Goal: Find contact information: Find contact information

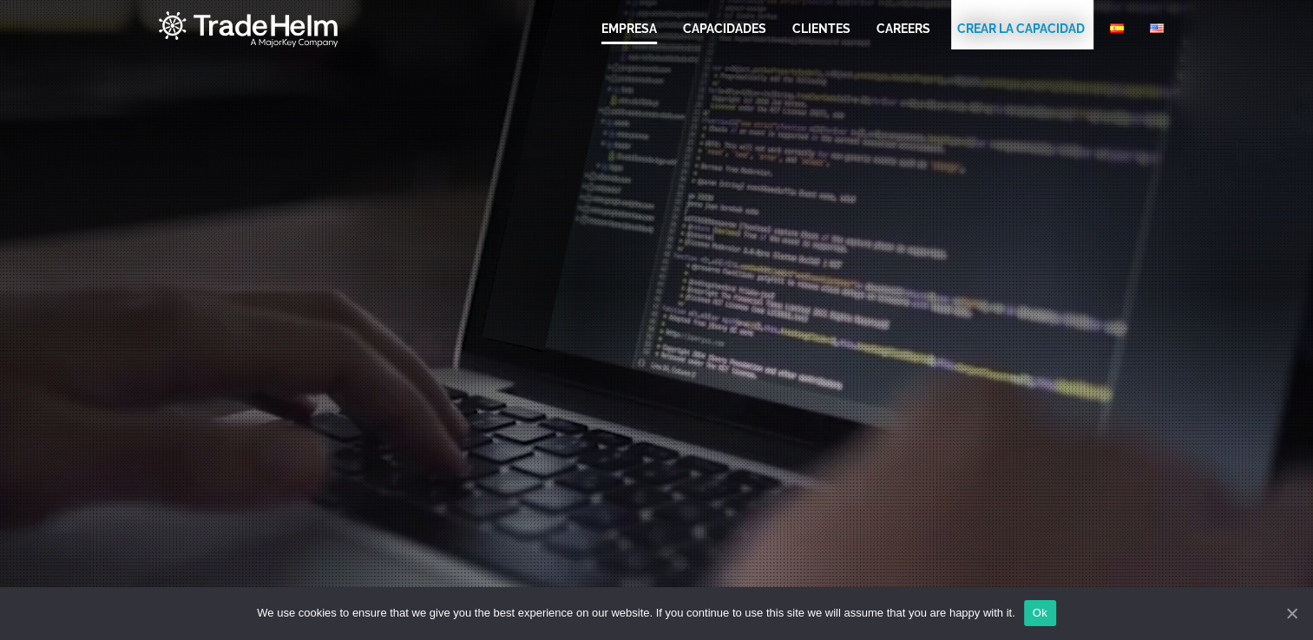
click at [621, 24] on link "EMPRESA" at bounding box center [629, 28] width 56 height 17
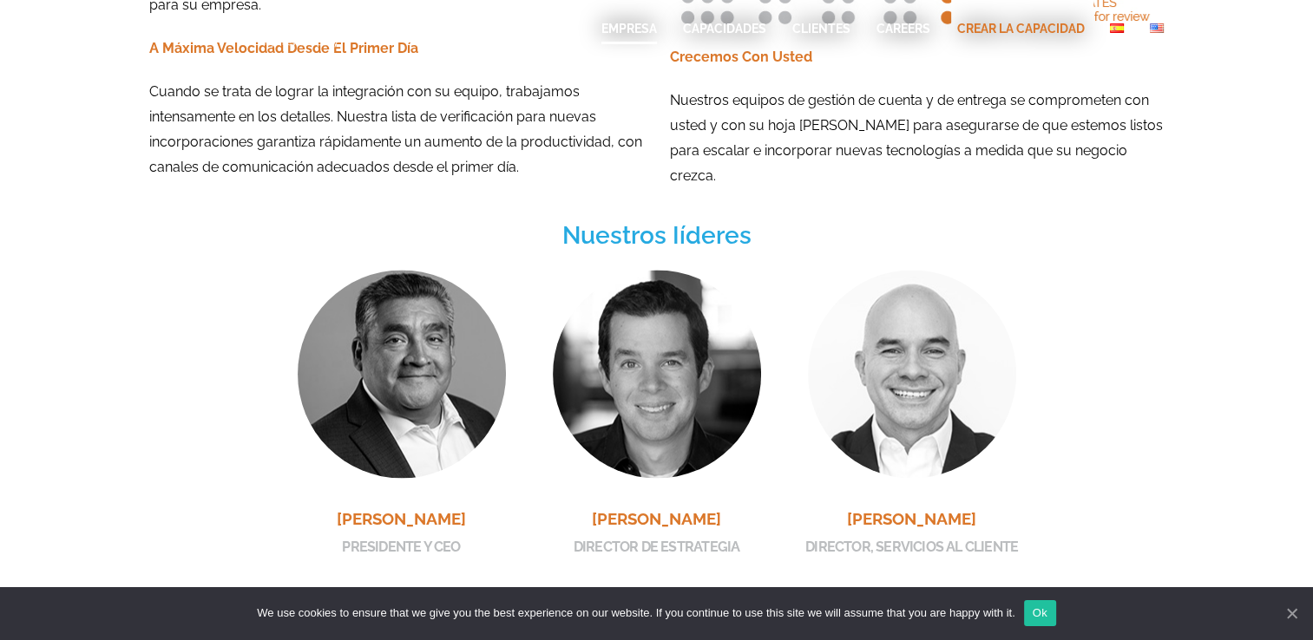
scroll to position [2771, 0]
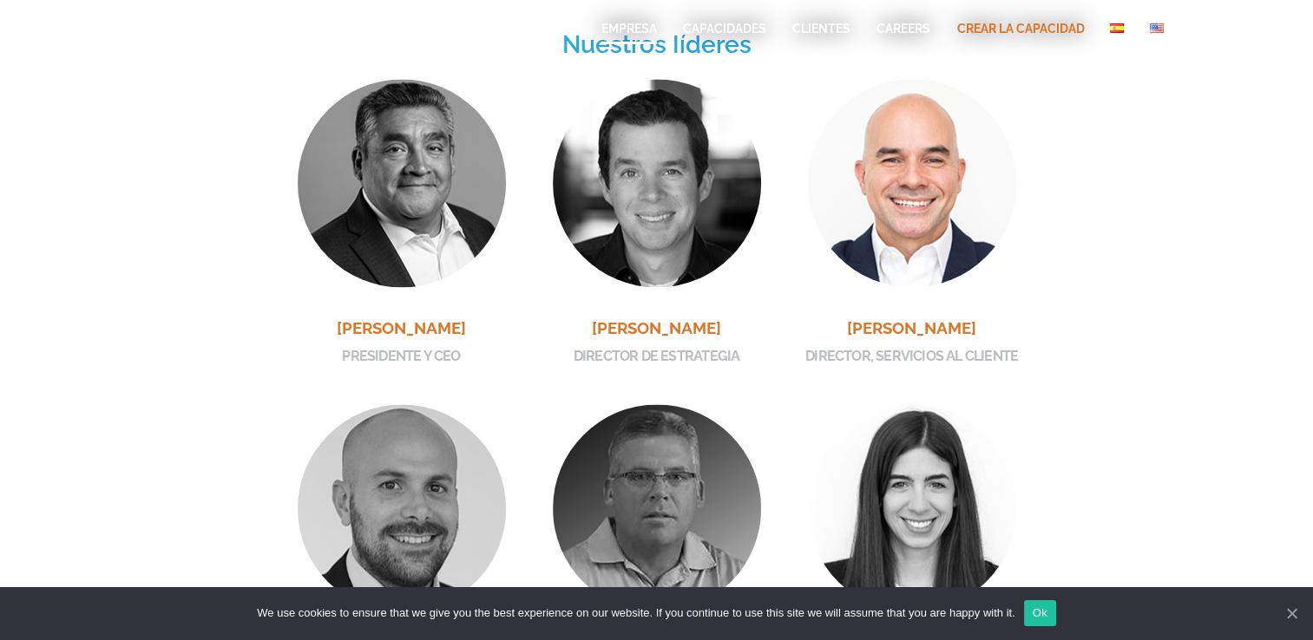
drag, startPoint x: 906, startPoint y: 320, endPoint x: 867, endPoint y: 309, distance: 40.6
click at [866, 312] on h3 "Diego Anfossi" at bounding box center [912, 328] width 226 height 32
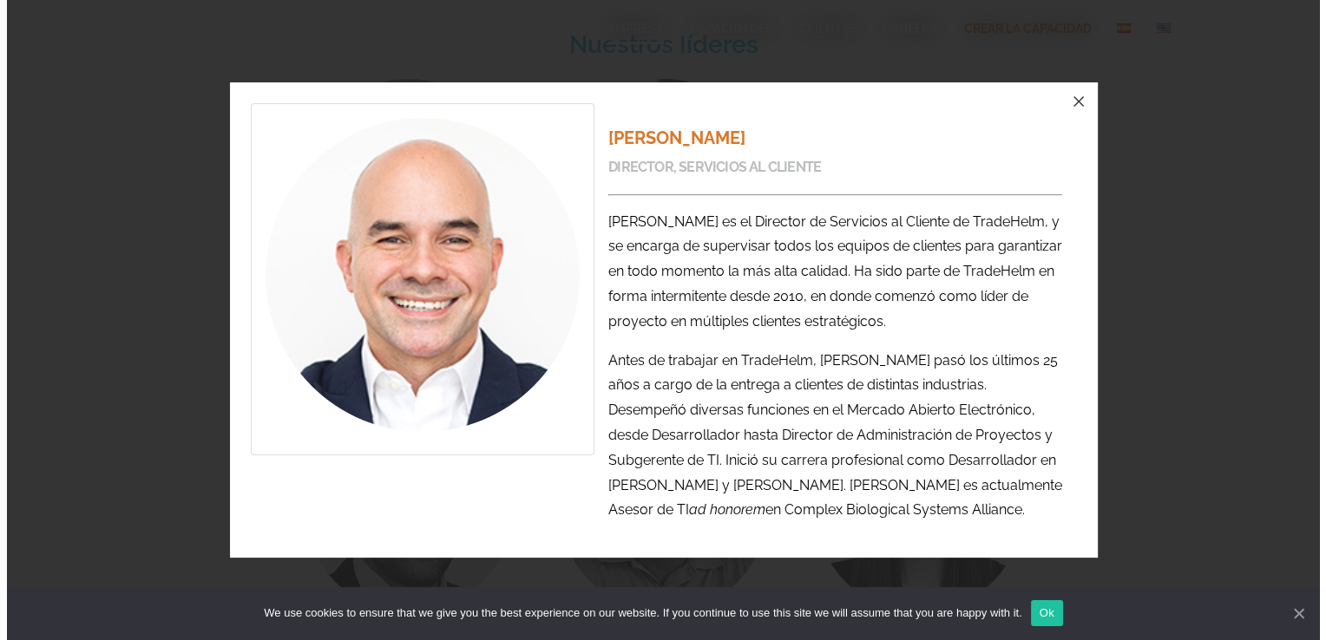
scroll to position [2770, 0]
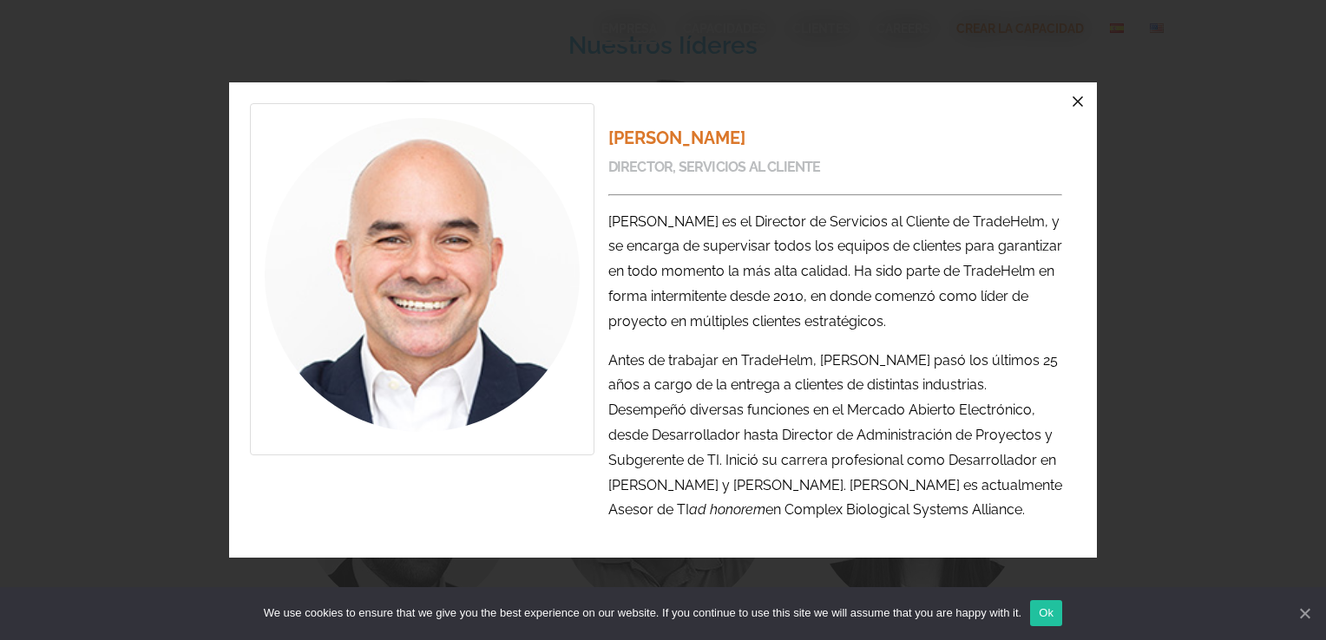
click at [1079, 107] on icon "button" at bounding box center [1077, 101] width 21 height 21
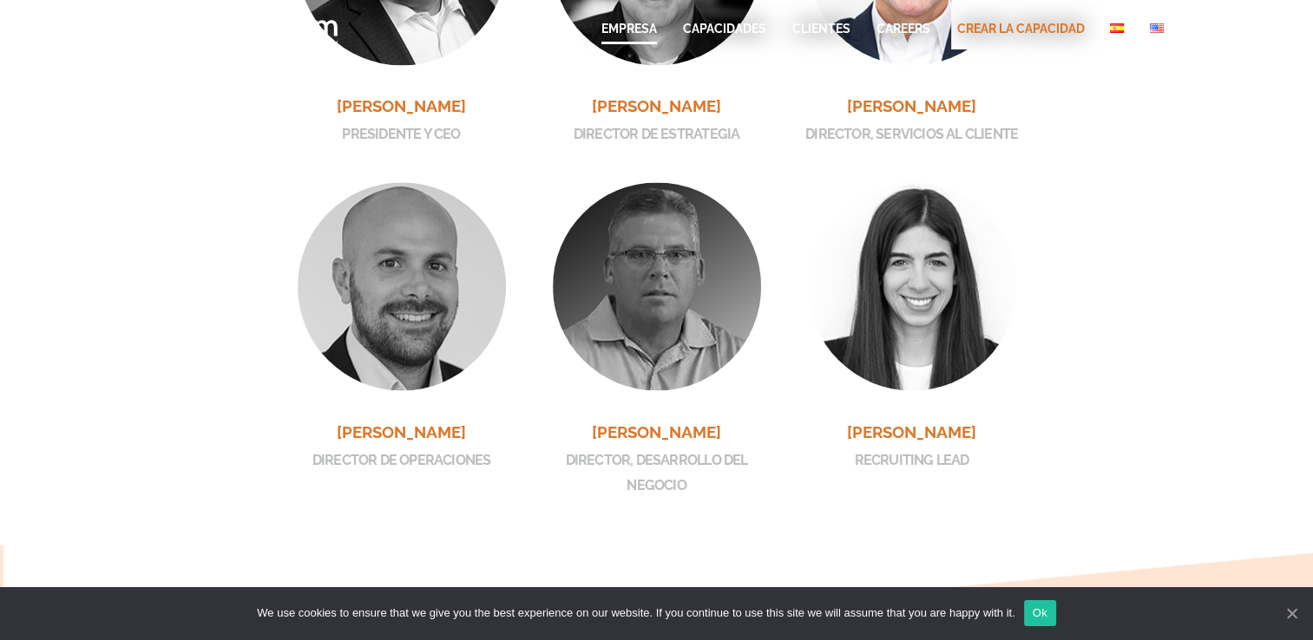
scroll to position [3008, 0]
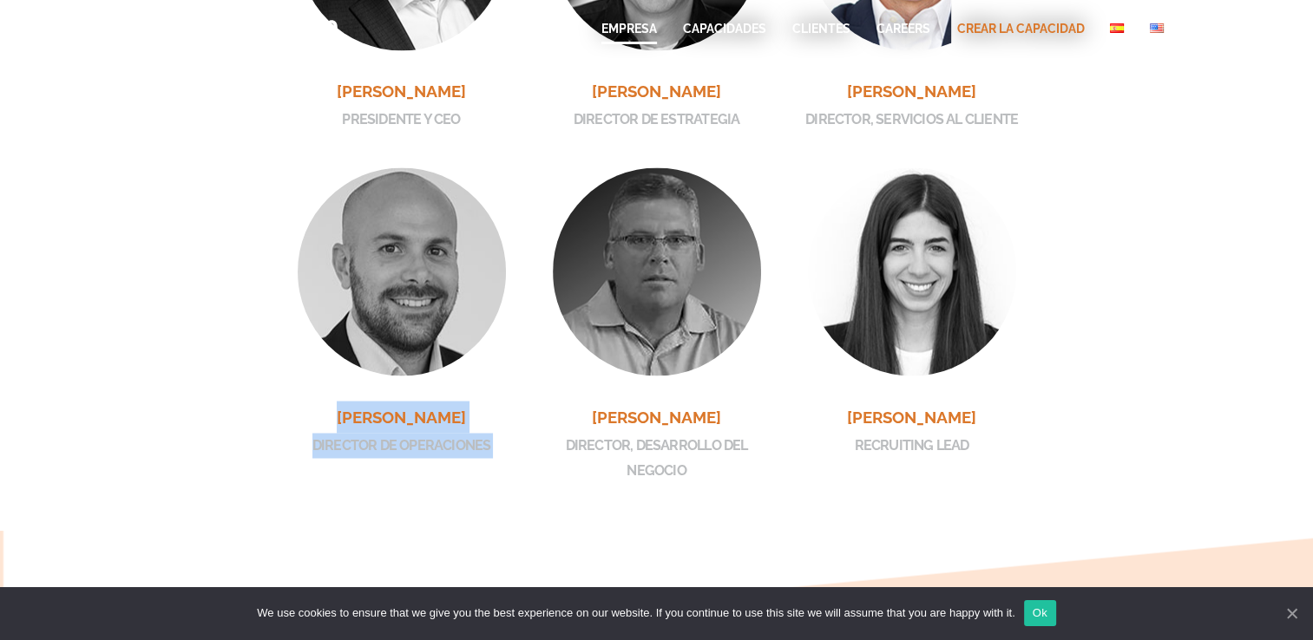
drag, startPoint x: 288, startPoint y: 400, endPoint x: 519, endPoint y: 404, distance: 230.8
click at [519, 404] on div "Manny Montejano PRESIDENTE Y CEO Manny Montejano PRESIDENTE Y CEO Manuel (Manny…" at bounding box center [656, 179] width 1015 height 675
copy div "Matias Mazzucchelli DIRECTOR DE OPERACIONES Matias Mazzucchelli DIRECTOR DE OPE…"
click at [142, 416] on div "Manny Montejano PRESIDENTE Y CEO Manny Montejano PRESIDENTE Y CEO Manuel (Manny…" at bounding box center [656, 181] width 1041 height 697
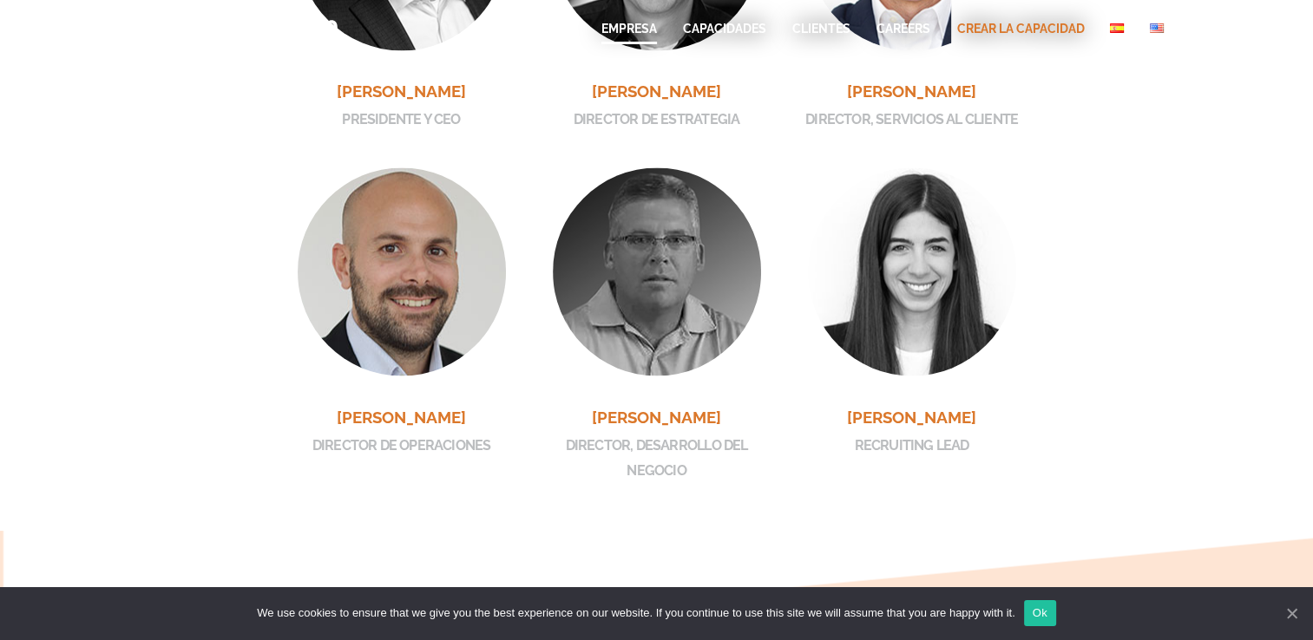
drag, startPoint x: 237, startPoint y: 406, endPoint x: 490, endPoint y: 401, distance: 253.4
click at [490, 401] on div "Manny Montejano PRESIDENTE Y CEO Manny Montejano PRESIDENTE Y CEO Manuel (Manny…" at bounding box center [656, 179] width 1015 height 675
copy div "Matias Mazzucchelli"
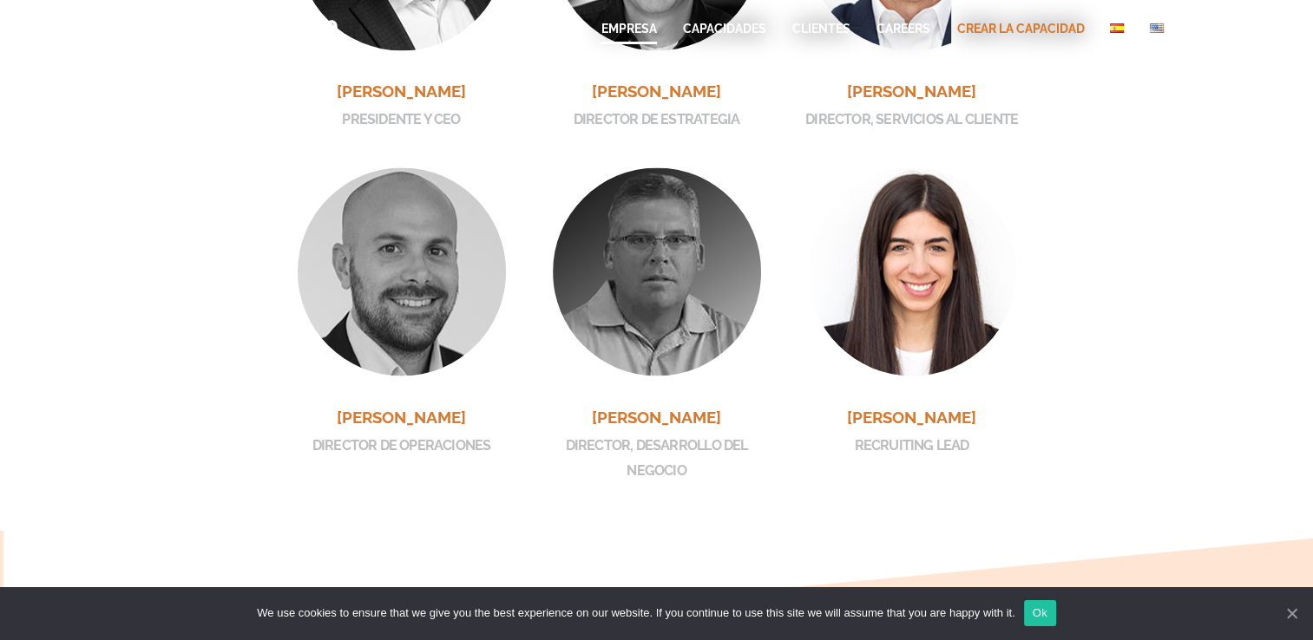
drag, startPoint x: 820, startPoint y: 406, endPoint x: 994, endPoint y: 403, distance: 174.4
click at [994, 403] on h3 "Malena Garilli Garuti" at bounding box center [912, 417] width 226 height 32
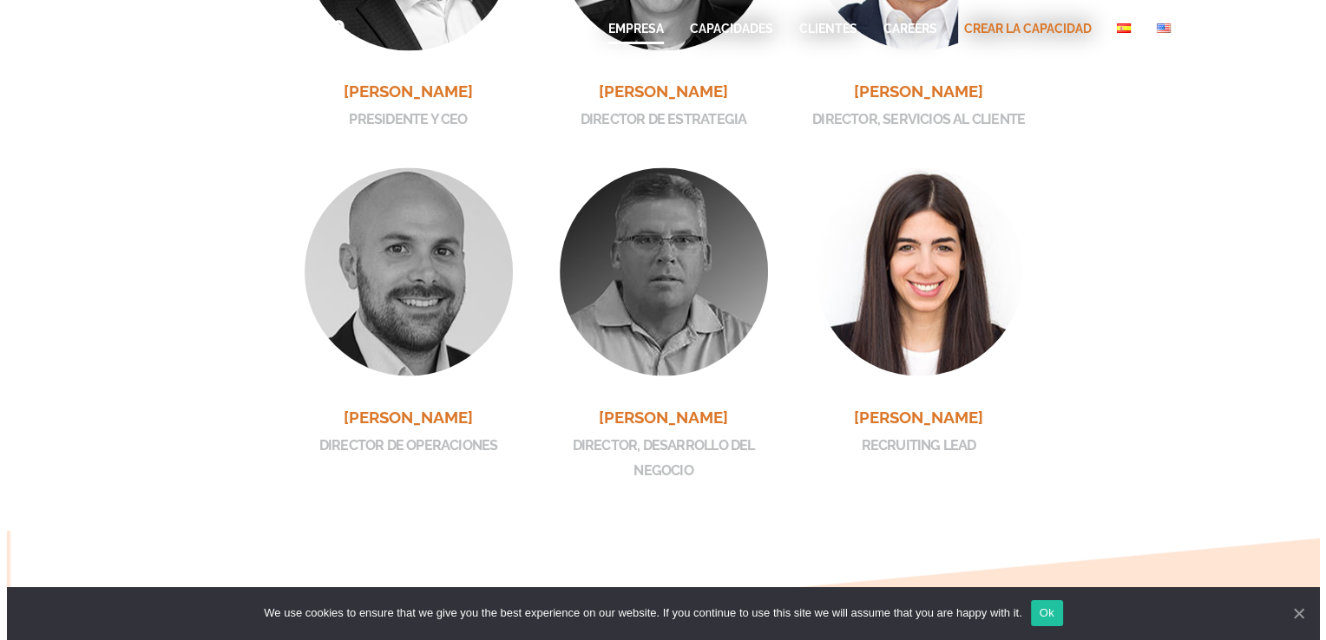
scroll to position [3006, 0]
